Goal: Information Seeking & Learning: Learn about a topic

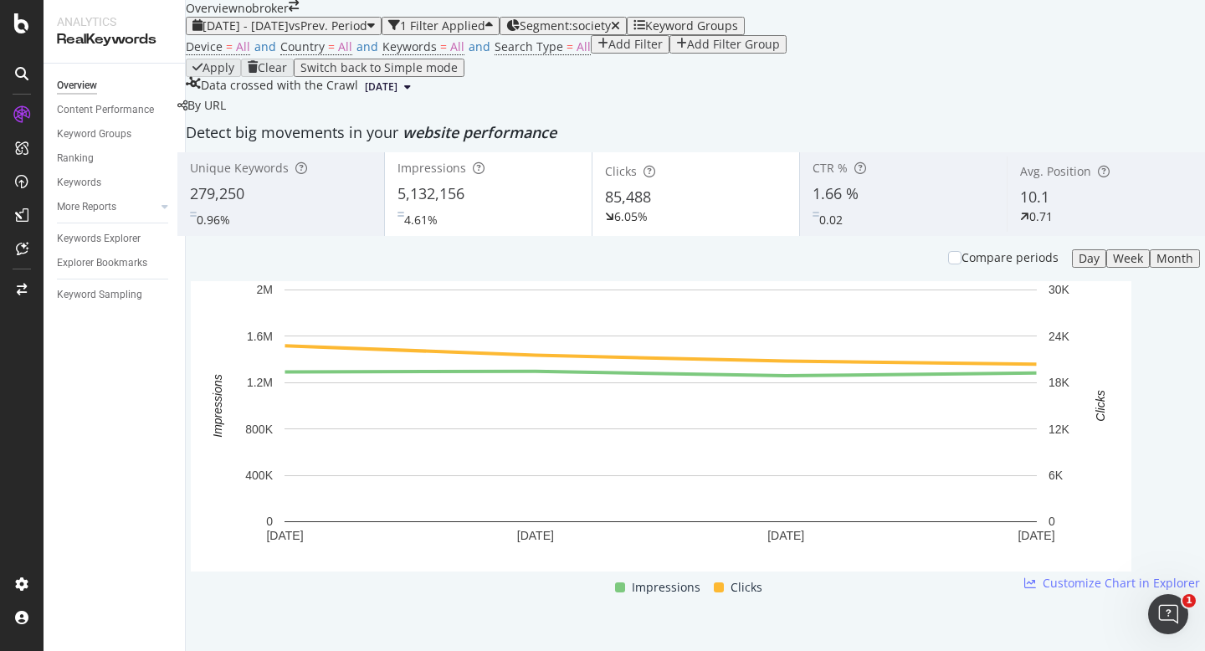
click at [299, 17] on div "Overview nobroker" at bounding box center [242, 8] width 113 height 17
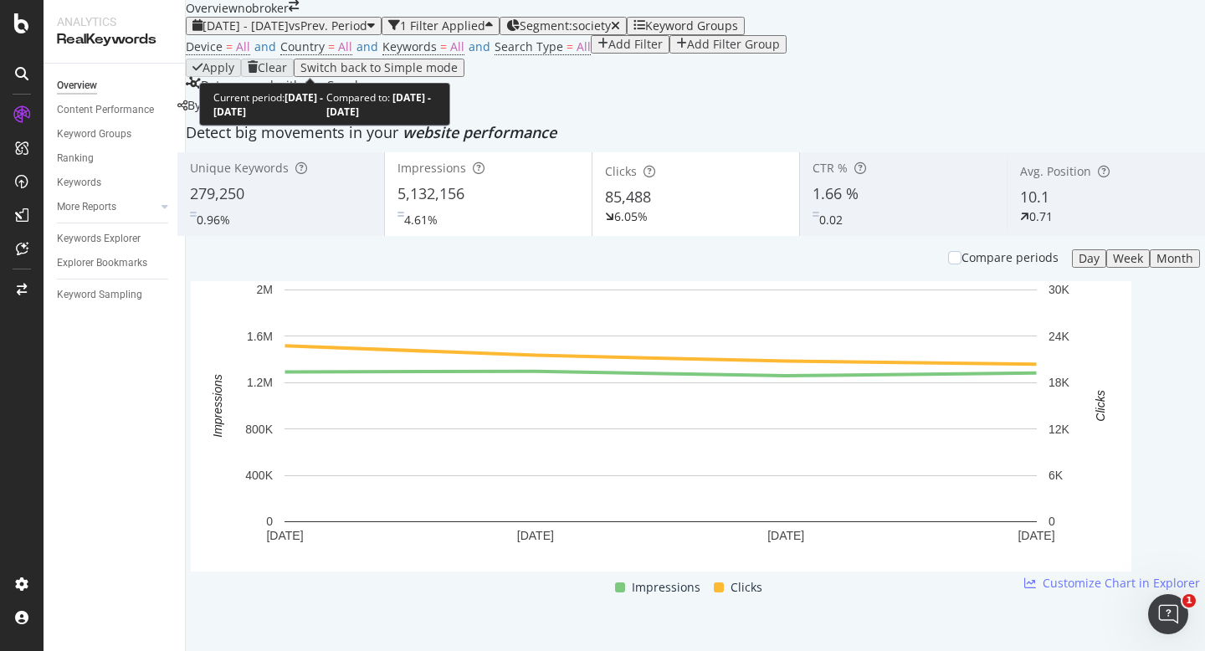
click at [307, 84] on div at bounding box center [310, 83] width 7 height 7
click at [307, 33] on div "2025 Sep. 1st - Sep. 4th vs Prev. Period" at bounding box center [284, 25] width 182 height 13
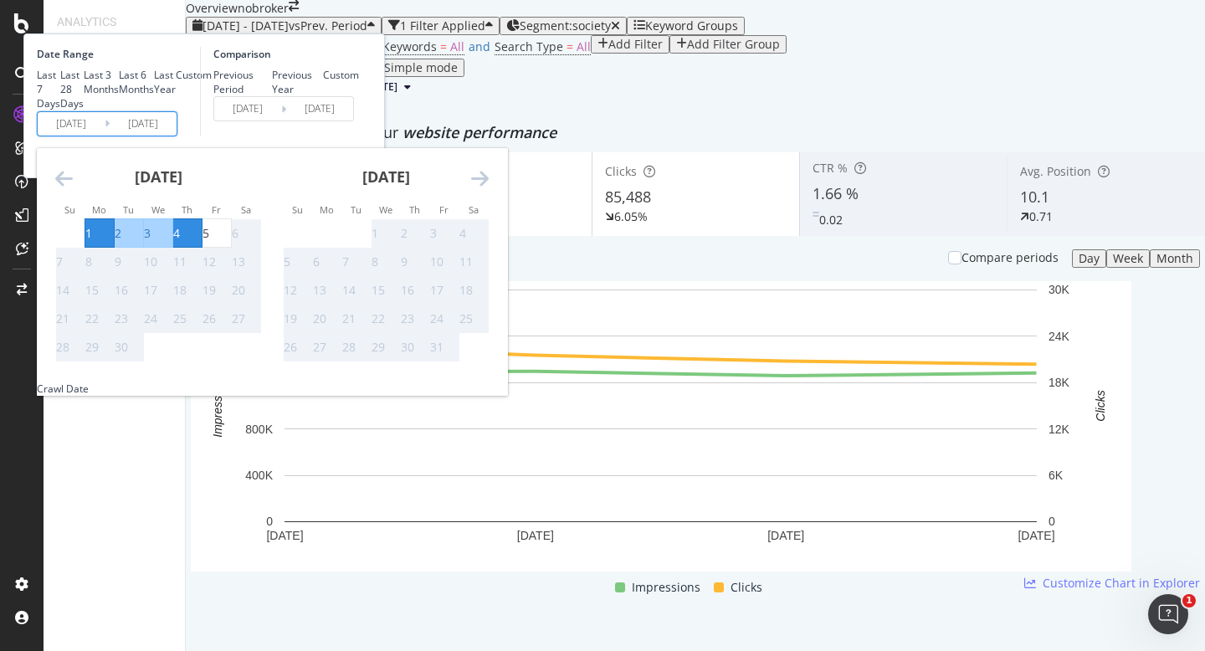
click at [105, 136] on input "2025/09/01" at bounding box center [71, 123] width 67 height 23
click at [92, 242] on div "1" at bounding box center [88, 233] width 7 height 17
click at [231, 242] on div "5" at bounding box center [217, 233] width 28 height 17
type input "2025/09/05"
type input "2025/08/27"
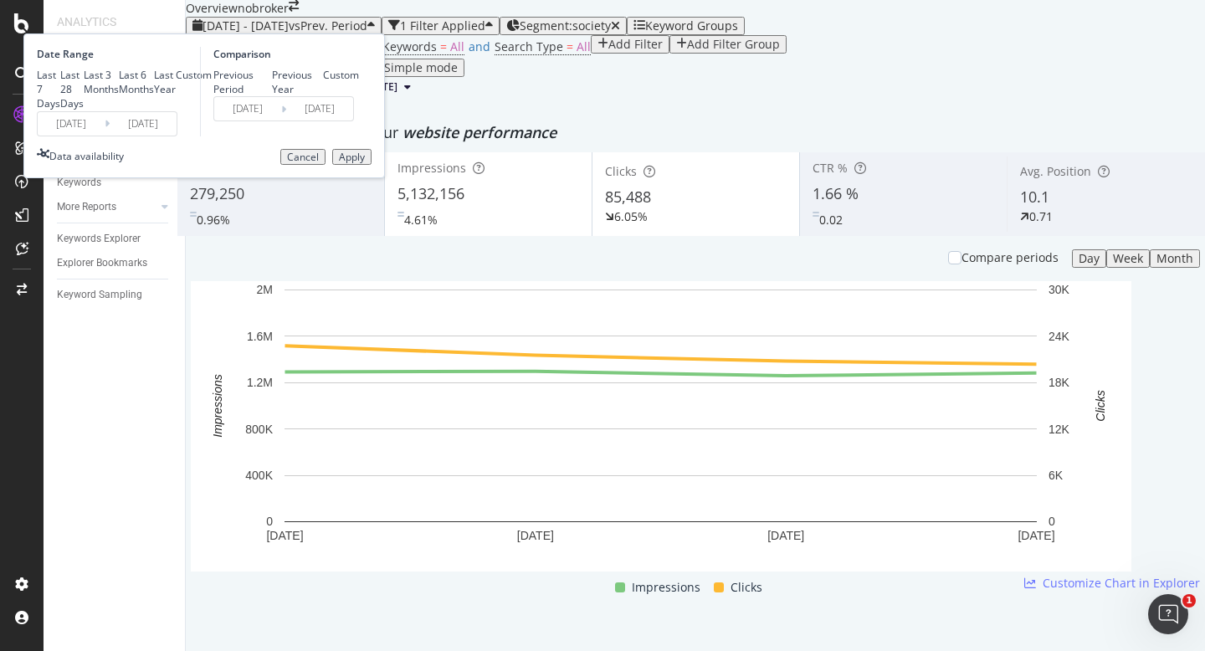
click at [372, 166] on button "Apply" at bounding box center [351, 157] width 39 height 17
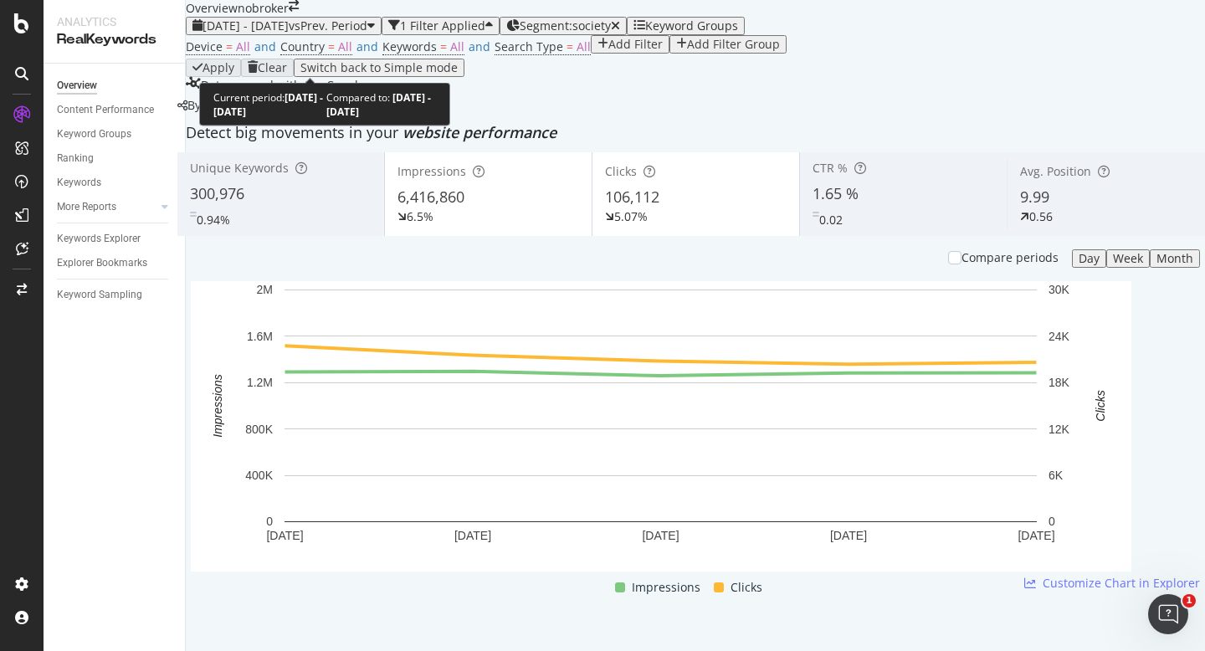
click at [372, 33] on div "2025 Sep. 1st - Sep. 5th vs Prev. Period" at bounding box center [284, 25] width 182 height 13
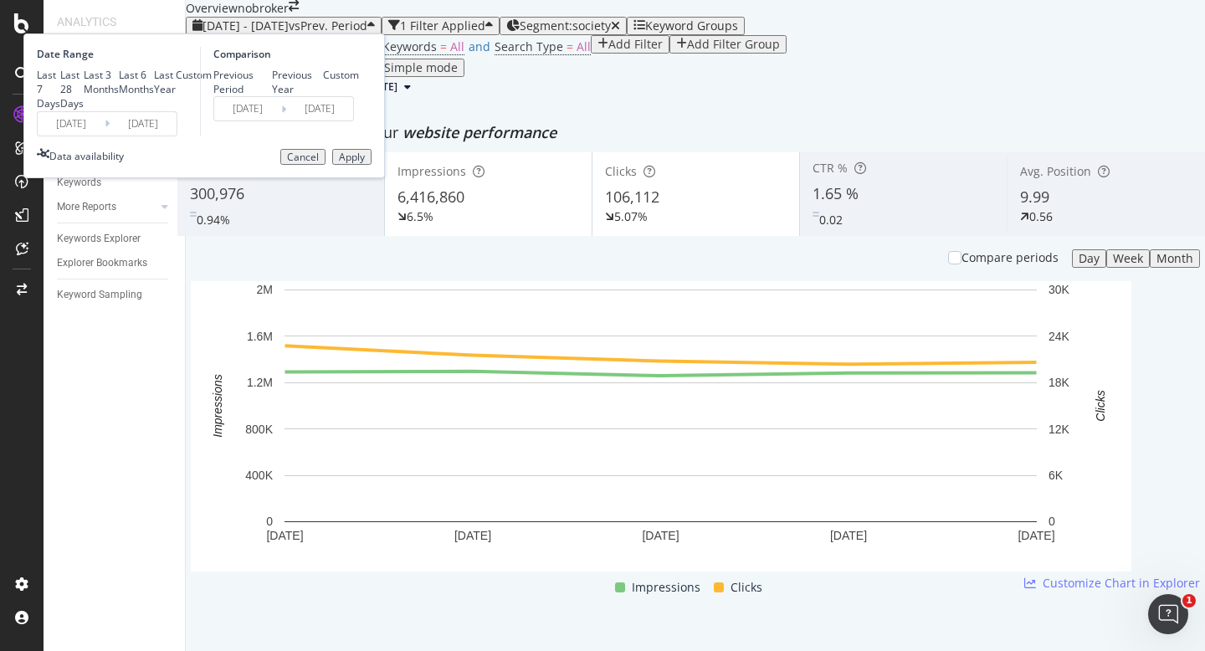
click at [105, 136] on input "2025/09/01" at bounding box center [71, 123] width 67 height 23
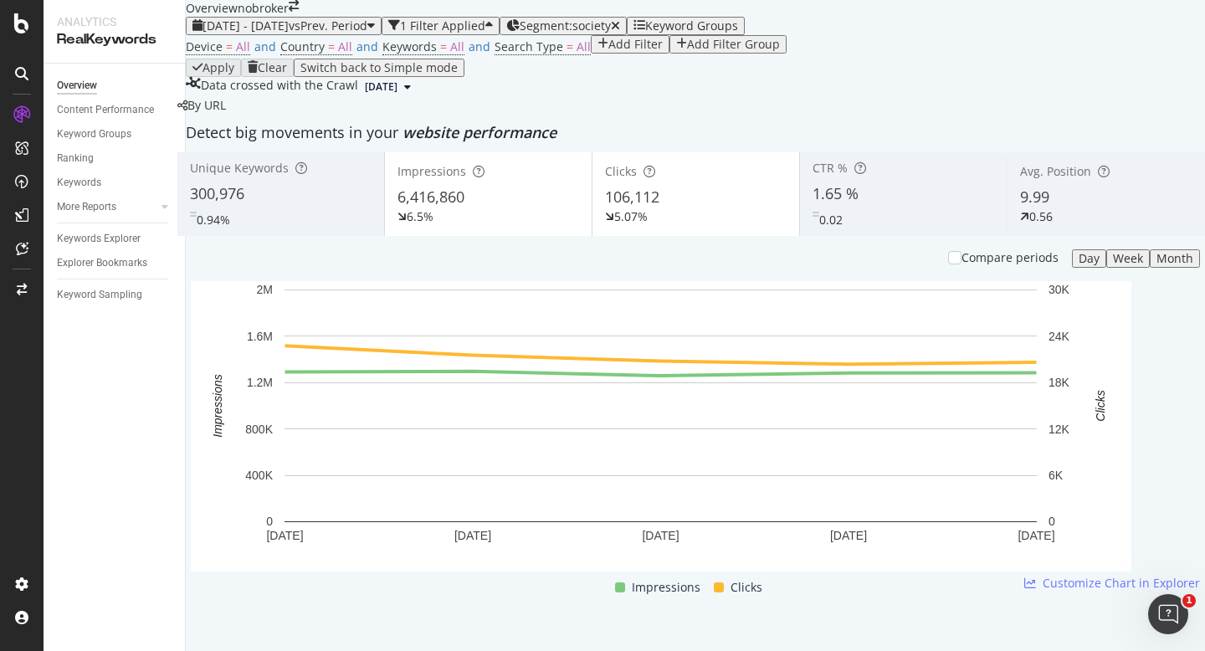
click at [617, 59] on div "Device = All and Country = All and Keywords = All and Search Type = All Add Fil…" at bounding box center [695, 46] width 1019 height 23
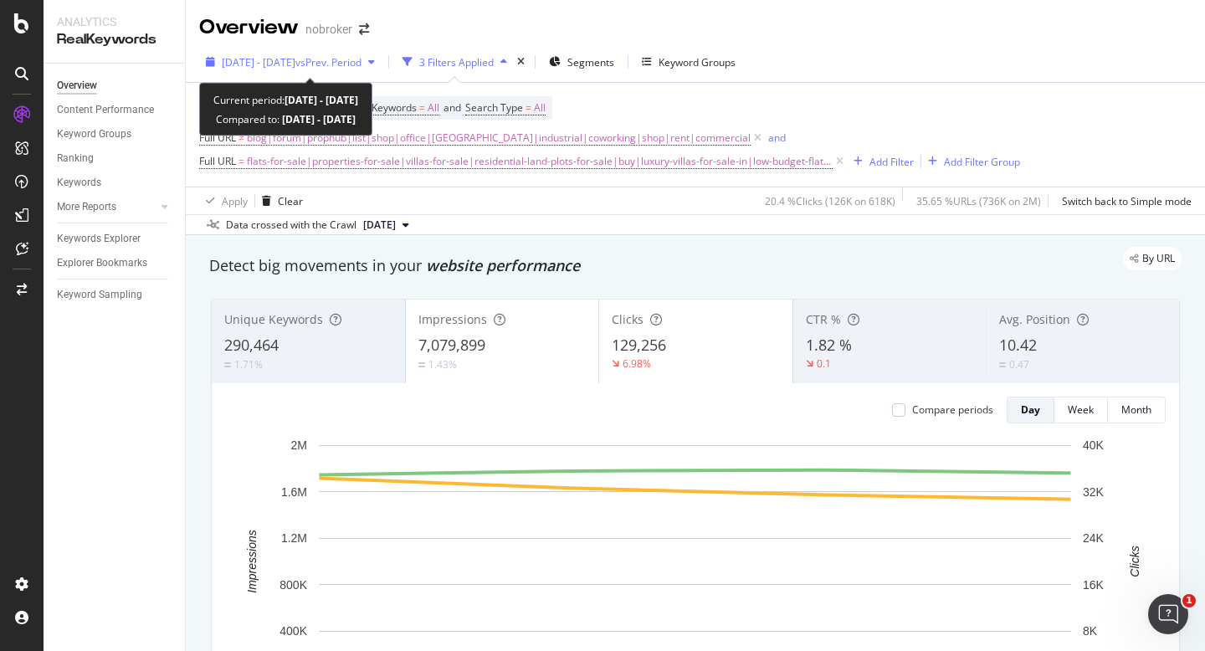
click at [286, 68] on span "[DATE] - [DATE]" at bounding box center [259, 62] width 74 height 14
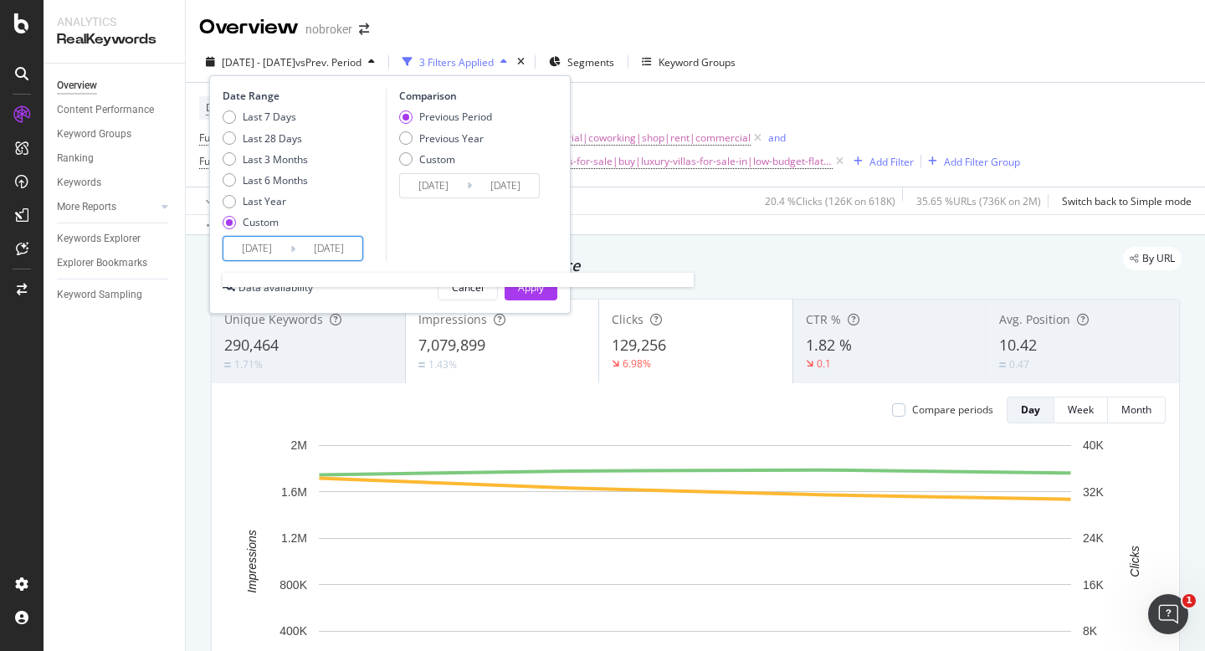
click at [262, 247] on input "2025/09/01" at bounding box center [256, 248] width 67 height 23
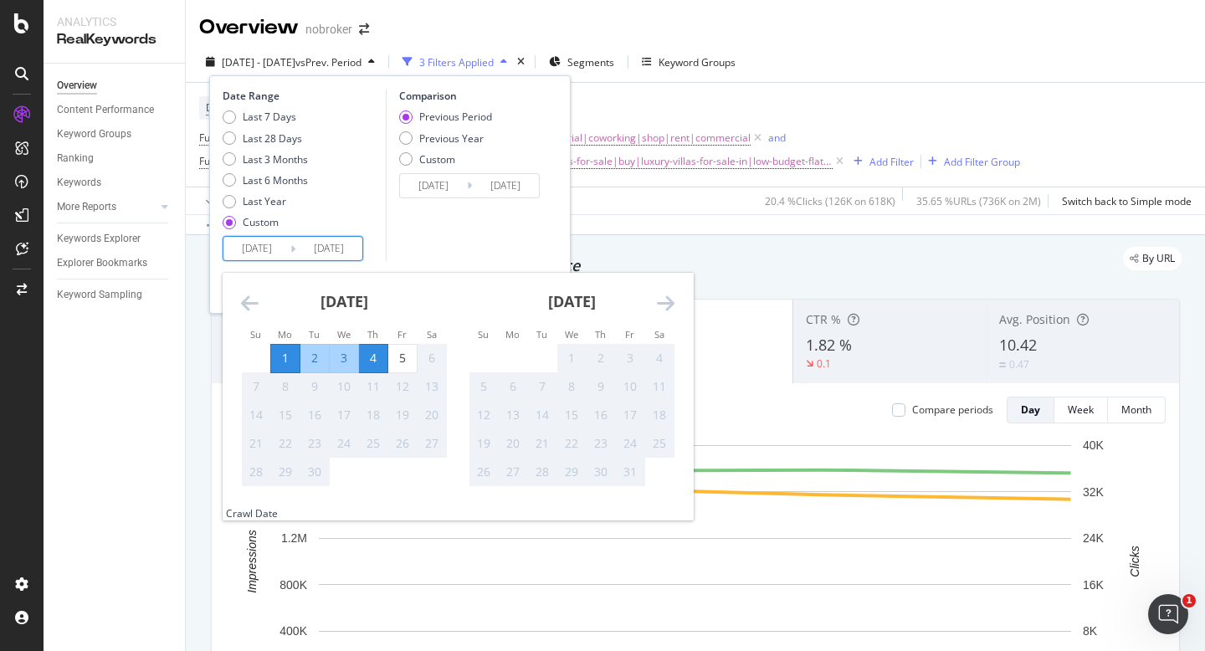
click at [284, 358] on div "1" at bounding box center [285, 358] width 28 height 17
click at [395, 350] on div "5" at bounding box center [402, 358] width 28 height 17
type input "2025/09/05"
type input "2025/08/27"
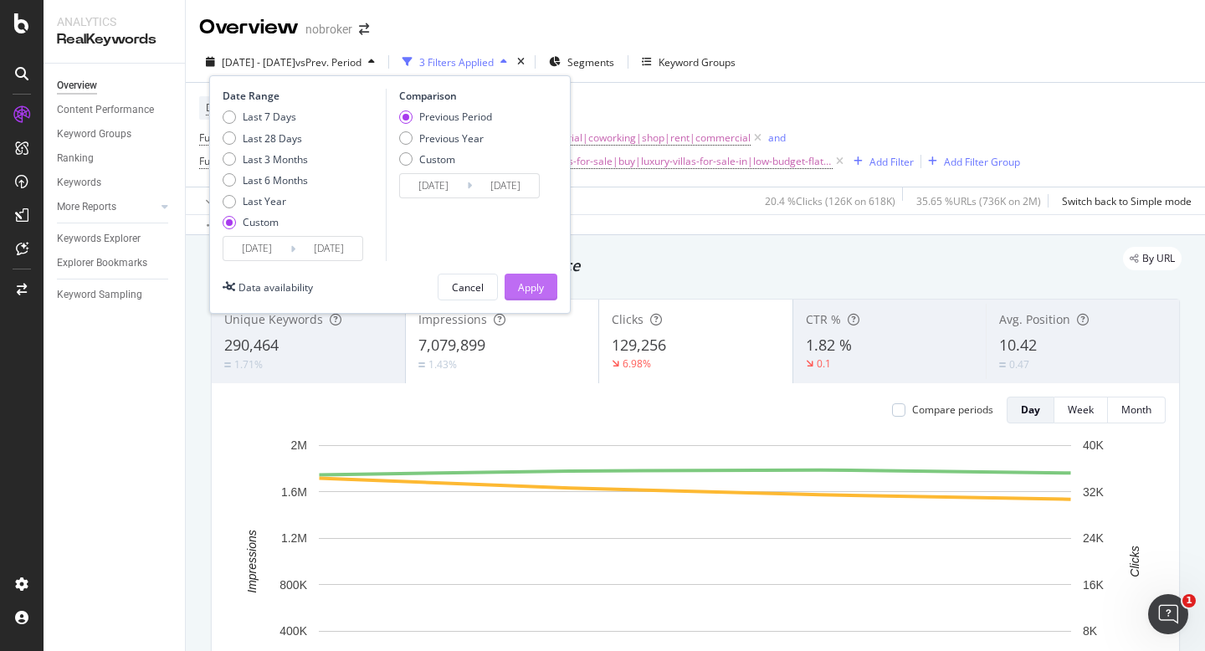
click at [548, 278] on button "Apply" at bounding box center [531, 287] width 53 height 27
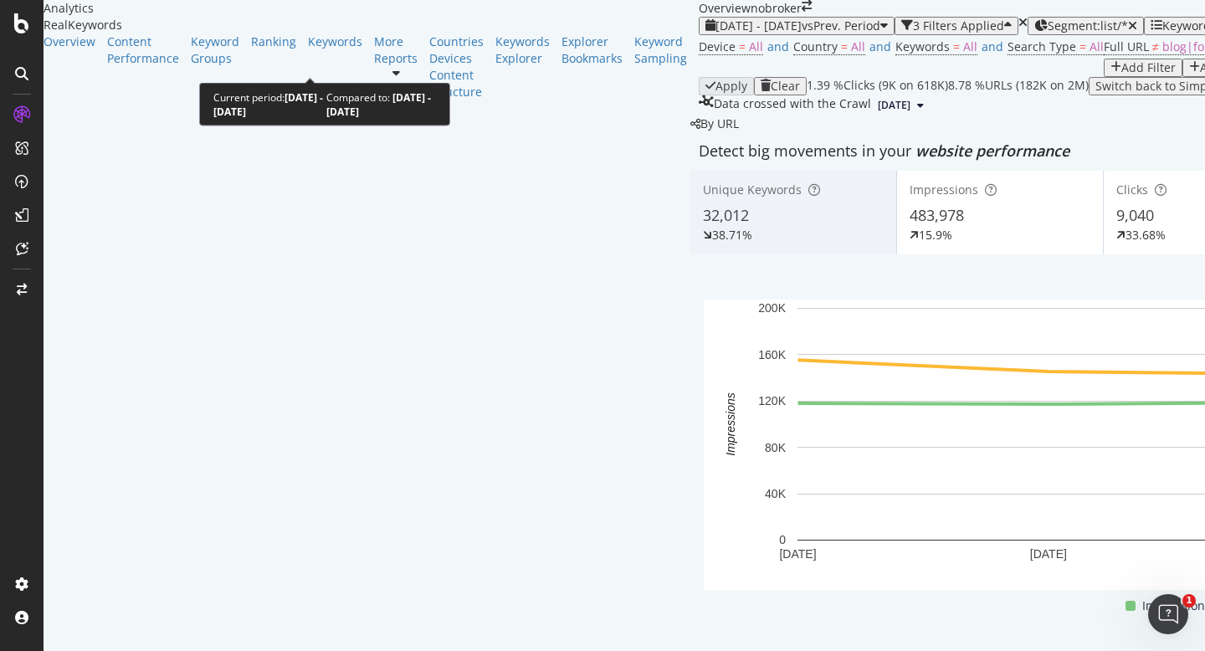
click at [716, 33] on span "[DATE] - [DATE]" at bounding box center [759, 26] width 86 height 16
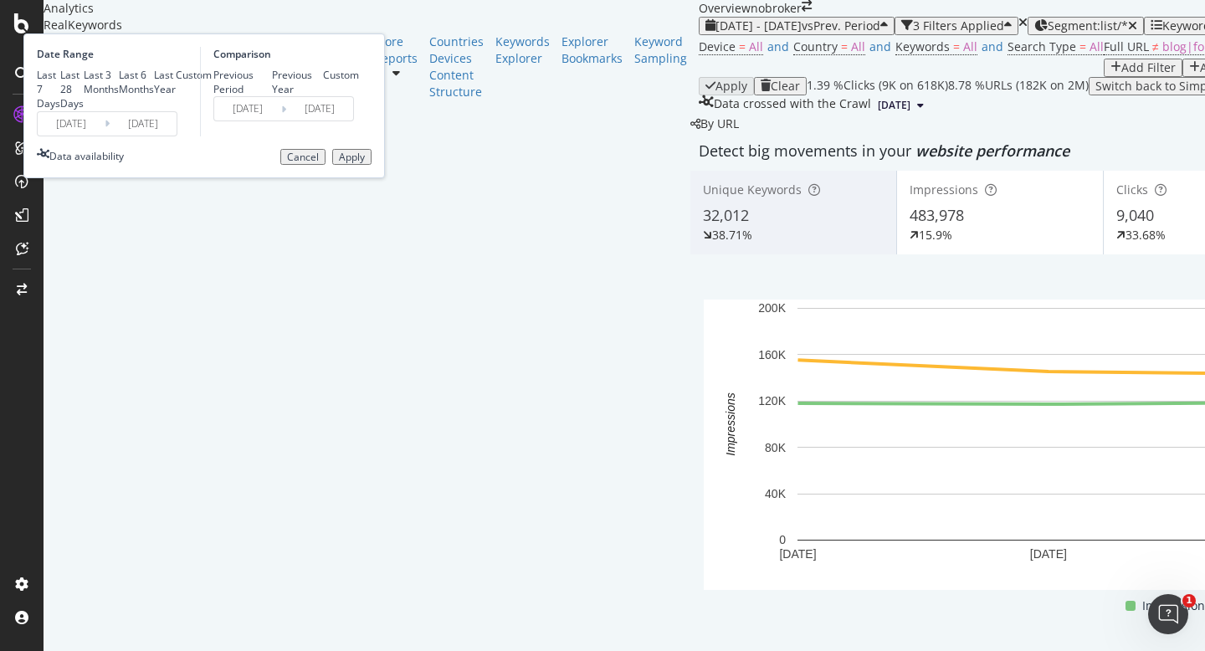
click at [105, 136] on input "[DATE]" at bounding box center [71, 123] width 67 height 23
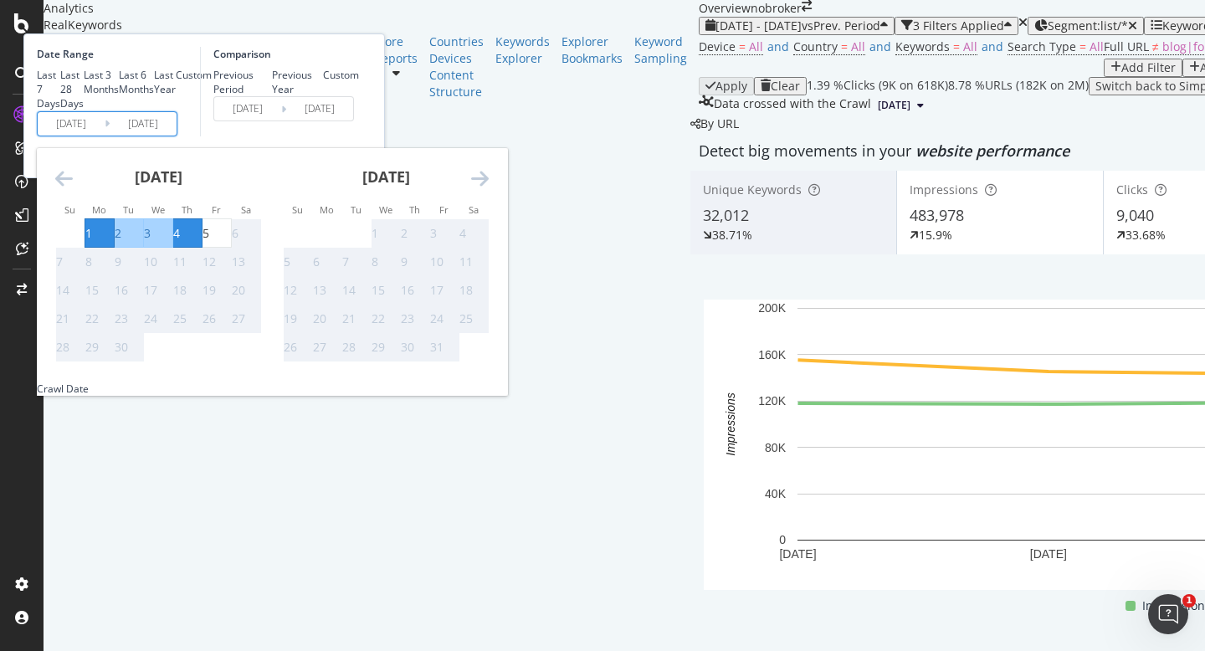
click at [92, 242] on div "1" at bounding box center [88, 233] width 7 height 17
click at [209, 242] on div "5" at bounding box center [206, 233] width 7 height 17
type input "[DATE]"
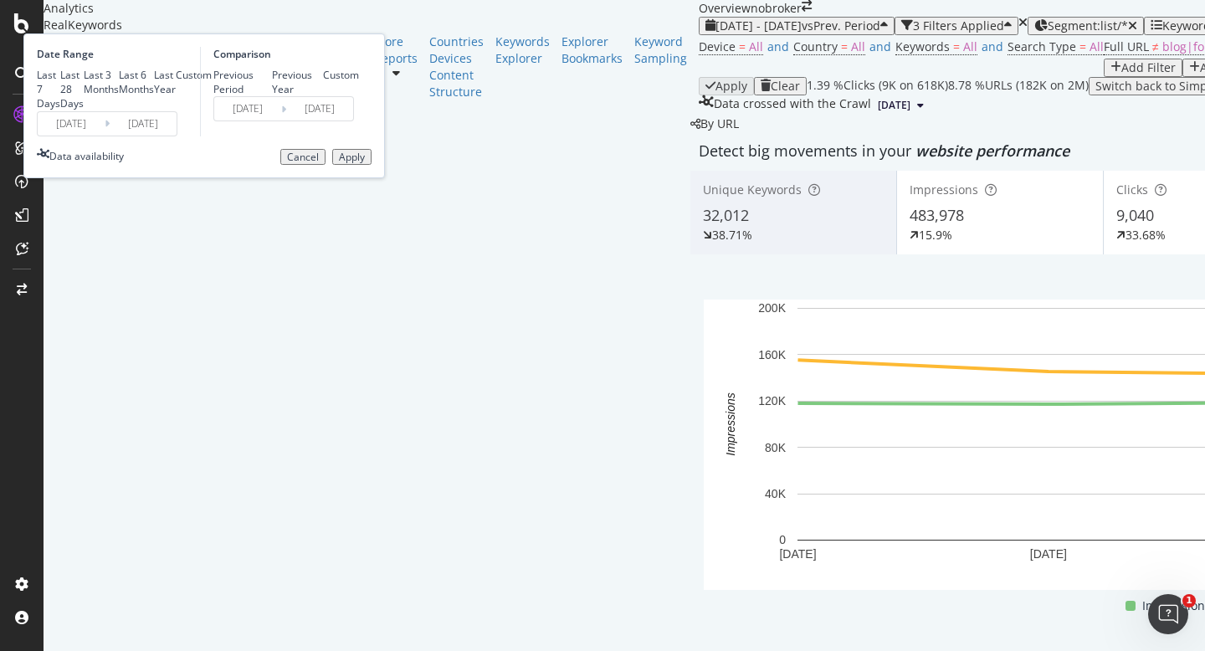
click at [365, 163] on div "Apply" at bounding box center [352, 157] width 26 height 12
